Goal: Task Accomplishment & Management: Use online tool/utility

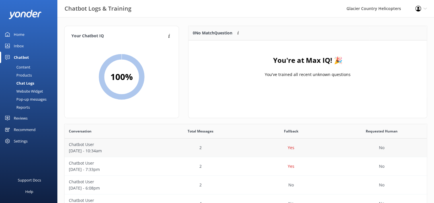
scroll to position [196, 358]
click at [119, 147] on p "Chatbot User" at bounding box center [110, 144] width 82 height 6
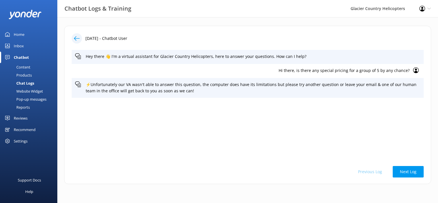
click at [19, 33] on div "Home" at bounding box center [19, 34] width 11 height 11
